Goal: Transaction & Acquisition: Purchase product/service

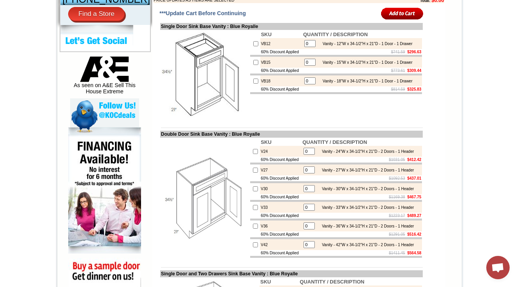
scroll to position [374, 0]
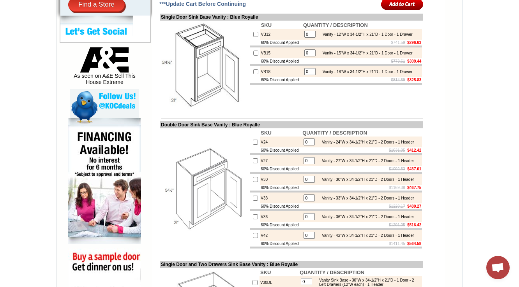
click at [186, 83] on img at bounding box center [205, 65] width 88 height 88
drag, startPoint x: 186, startPoint y: 83, endPoint x: 179, endPoint y: 77, distance: 9.1
click at [179, 77] on img at bounding box center [205, 65] width 88 height 88
drag, startPoint x: 179, startPoint y: 77, endPoint x: 174, endPoint y: 77, distance: 5.5
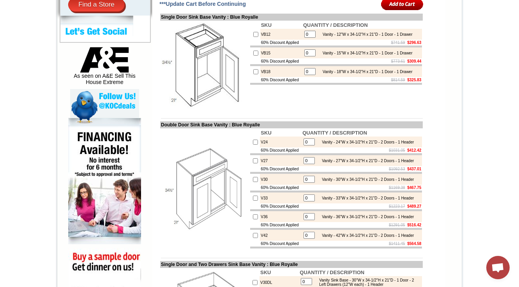
click at [174, 77] on img at bounding box center [205, 65] width 88 height 88
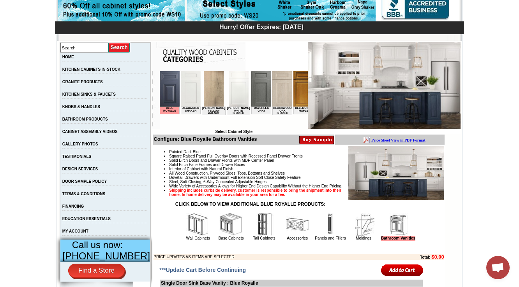
scroll to position [93, 0]
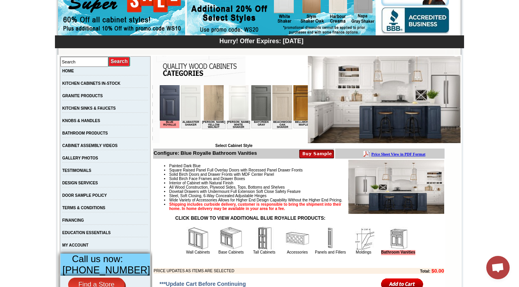
click at [375, 153] on b "Price Sheet View in PDF Format" at bounding box center [398, 154] width 54 height 4
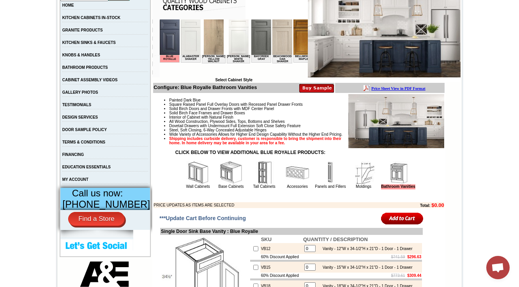
scroll to position [218, 0]
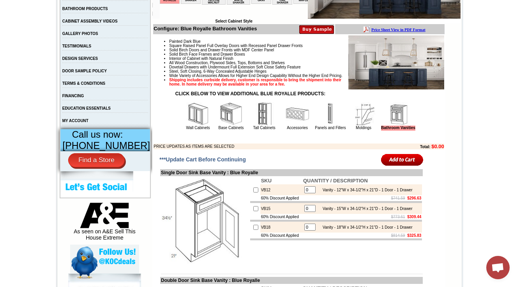
click at [186, 126] on img at bounding box center [197, 113] width 23 height 23
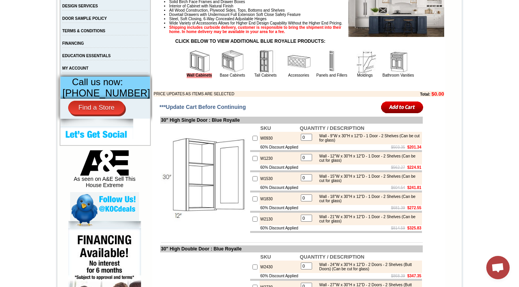
scroll to position [249, 0]
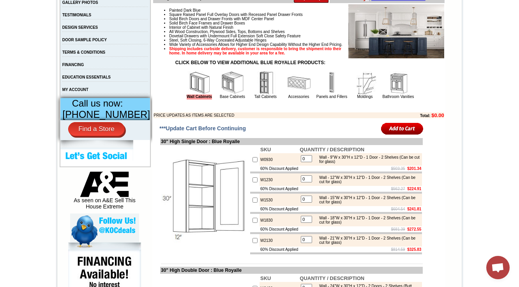
click at [239, 160] on td at bounding box center [204, 200] width 89 height 110
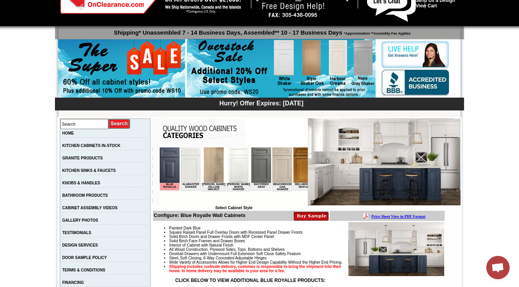
scroll to position [0, 0]
